Goal: Task Accomplishment & Management: Manage account settings

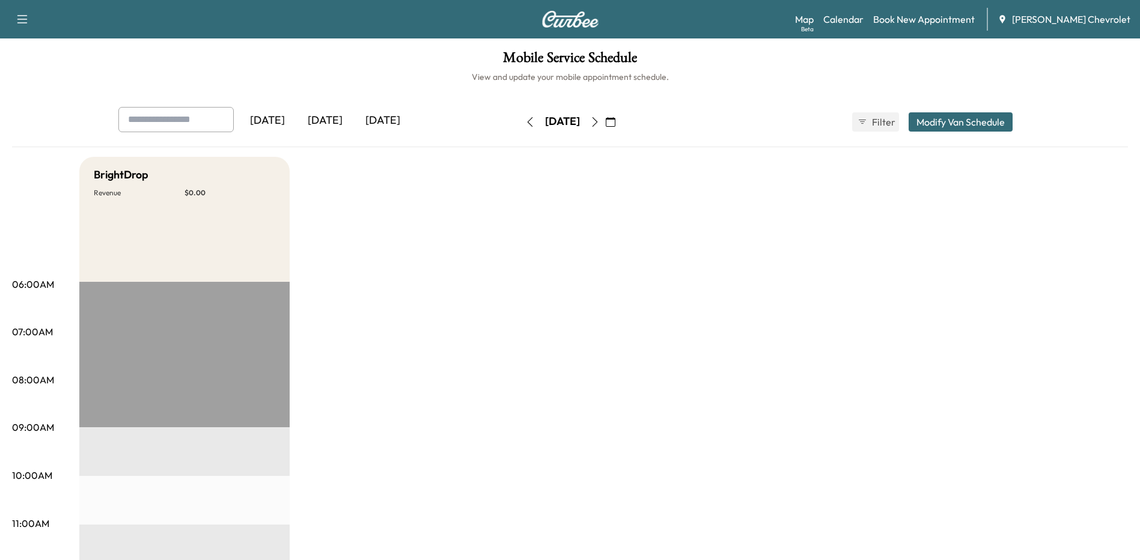
click at [327, 120] on div "[DATE]" at bounding box center [325, 121] width 58 height 28
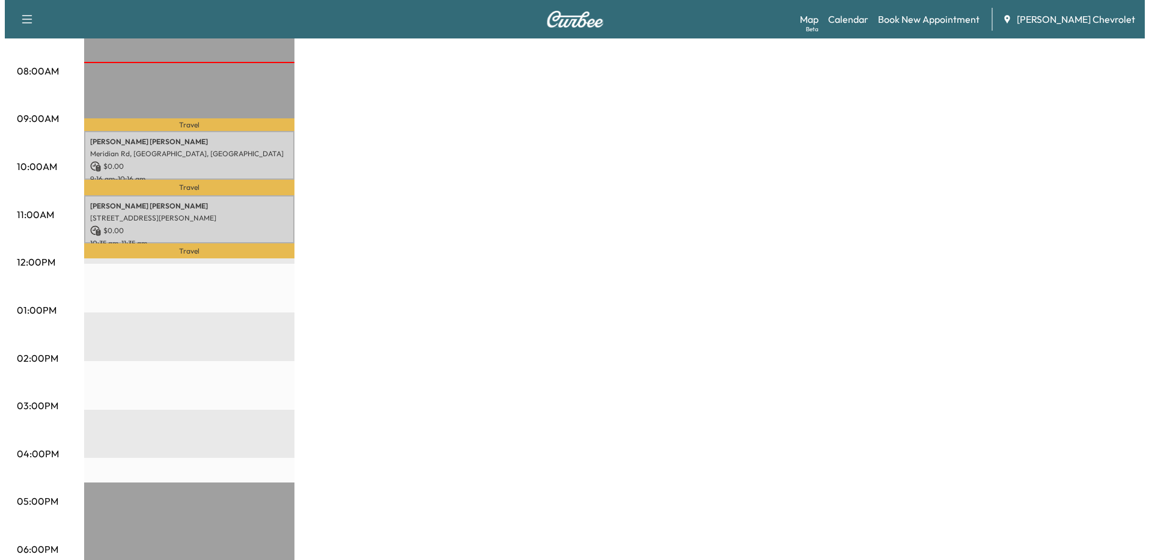
scroll to position [120, 0]
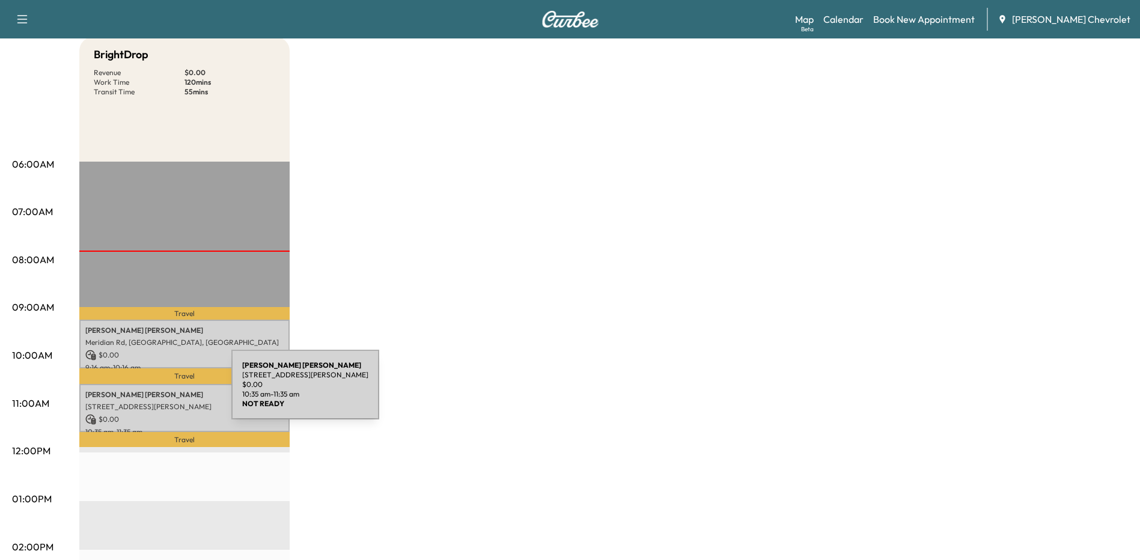
click at [141, 392] on p "[PERSON_NAME]" at bounding box center [184, 395] width 198 height 10
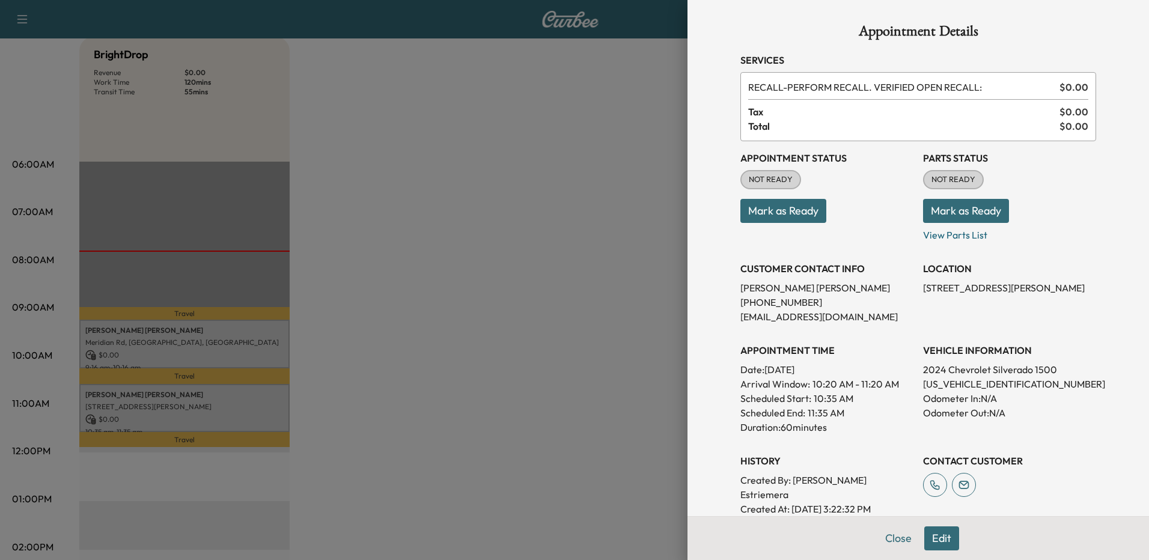
click at [933, 535] on button "Edit" at bounding box center [941, 539] width 35 height 24
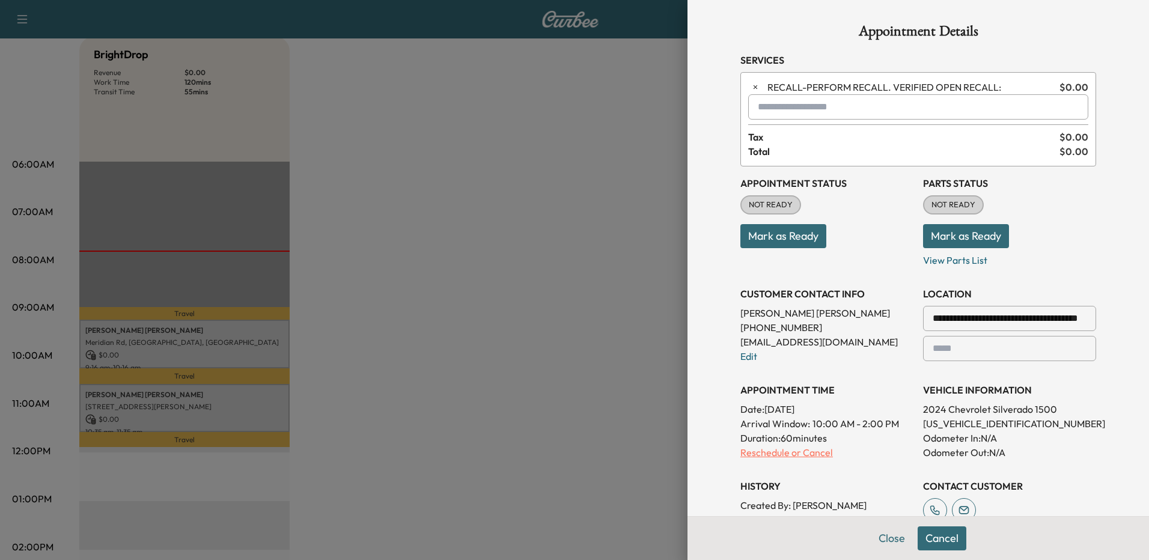
click at [807, 453] on p "Reschedule or Cancel" at bounding box center [826, 452] width 173 height 14
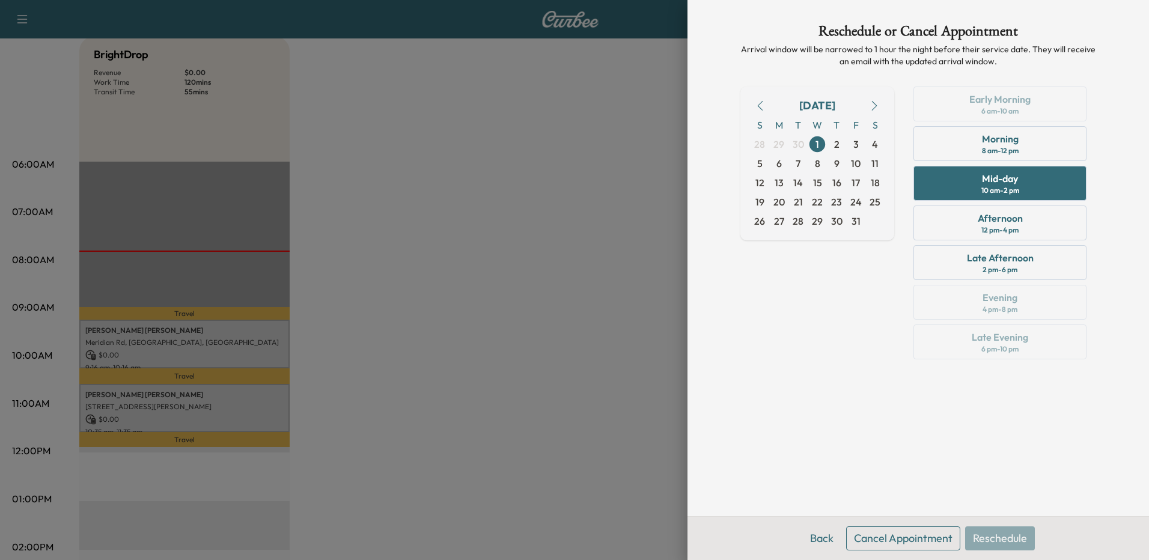
click at [900, 539] on button "Cancel Appointment" at bounding box center [903, 539] width 114 height 24
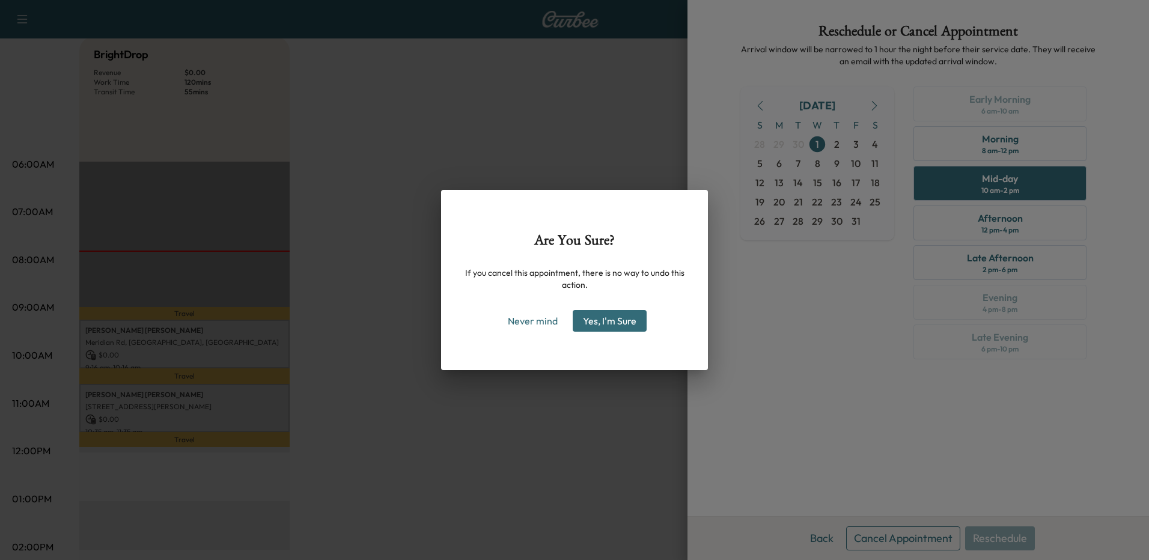
drag, startPoint x: 609, startPoint y: 316, endPoint x: 540, endPoint y: 366, distance: 85.2
click at [611, 316] on button "Yes, I'm Sure" at bounding box center [610, 321] width 74 height 22
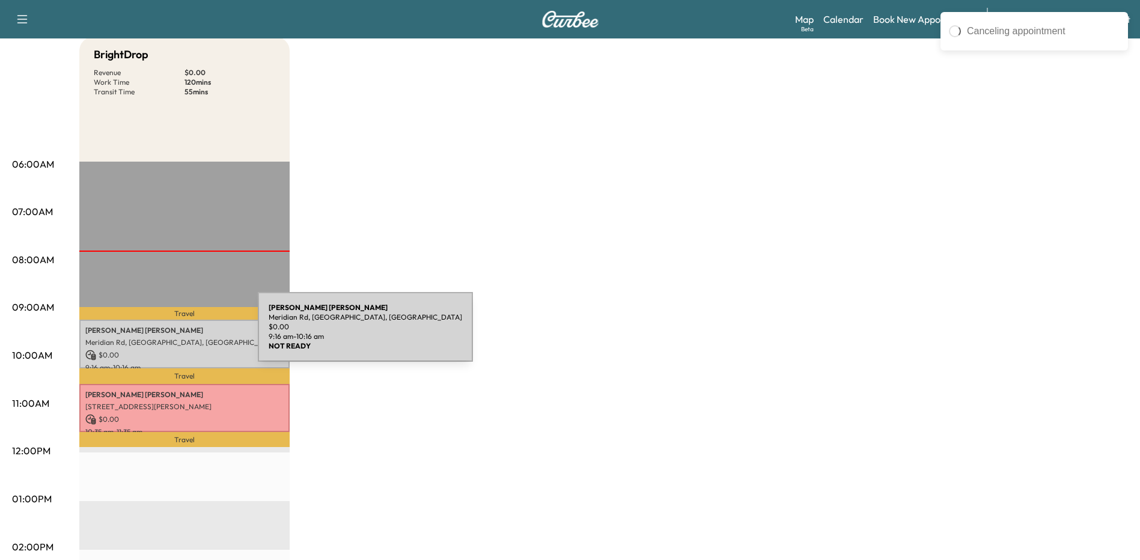
click at [168, 334] on div "[PERSON_NAME] Meridian Rd, [GEOGRAPHIC_DATA], [GEOGRAPHIC_DATA] $ 0.00 9:16 am …" at bounding box center [184, 344] width 210 height 49
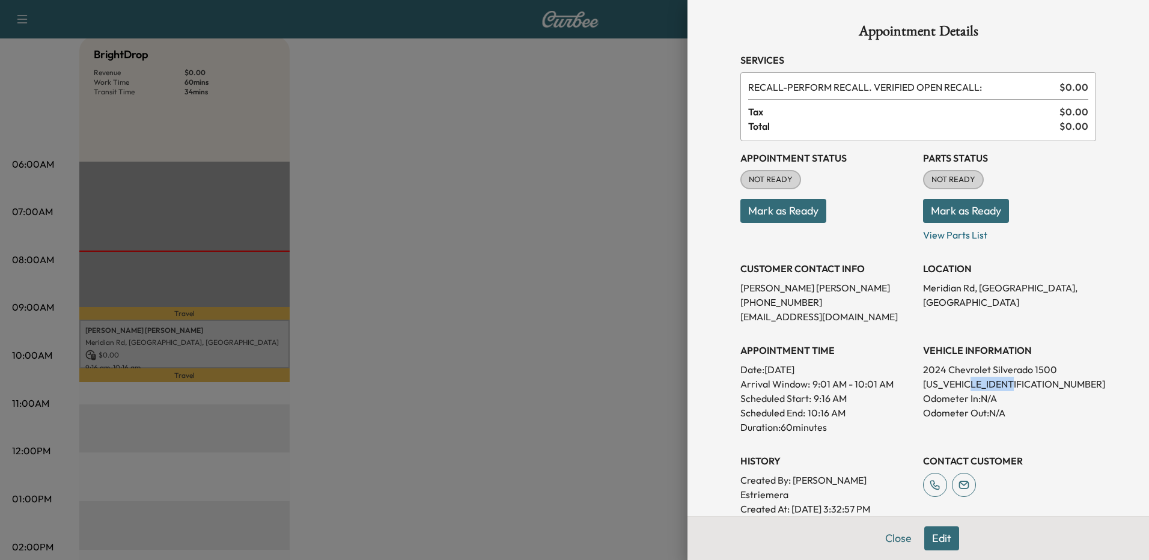
drag, startPoint x: 1006, startPoint y: 385, endPoint x: 970, endPoint y: 382, distance: 36.2
click at [970, 382] on p "[US_VEHICLE_IDENTIFICATION_NUMBER]" at bounding box center [1009, 384] width 173 height 14
click at [936, 534] on button "Edit" at bounding box center [941, 539] width 35 height 24
